Goal: Information Seeking & Learning: Learn about a topic

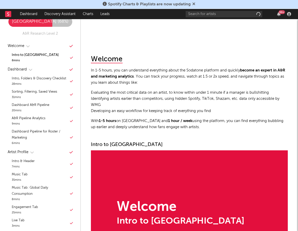
scroll to position [124, 0]
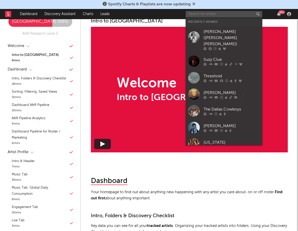
click at [243, 13] on input "text" at bounding box center [224, 14] width 77 height 6
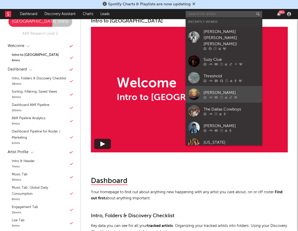
scroll to position [13, 0]
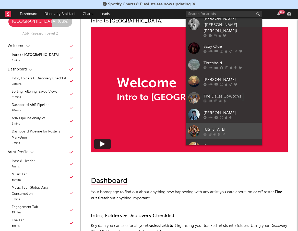
click at [214, 126] on div "[US_STATE]" at bounding box center [231, 129] width 56 height 6
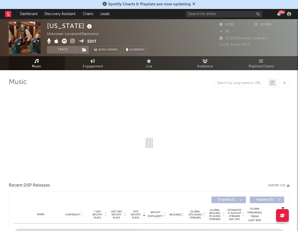
select select "1w"
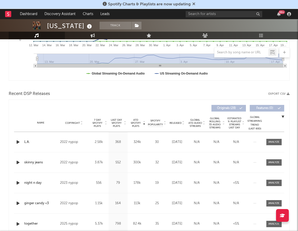
scroll to position [140, 0]
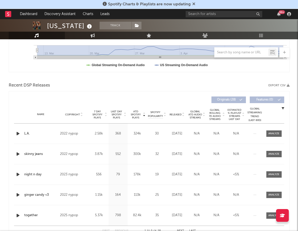
click at [138, 116] on span "ATD Spotify Plays" at bounding box center [136, 114] width 14 height 9
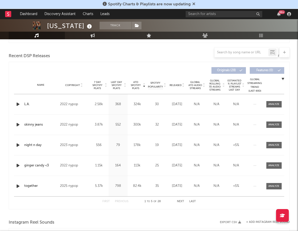
scroll to position [178, 0]
